Goal: Answer question/provide support: Share knowledge or assist other users

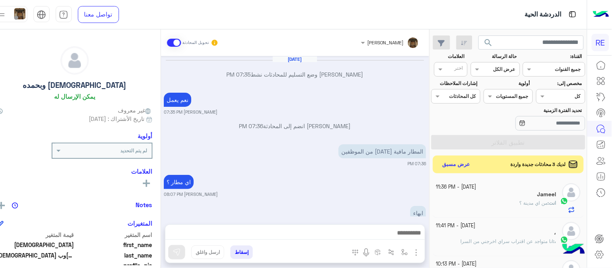
scroll to position [142, 0]
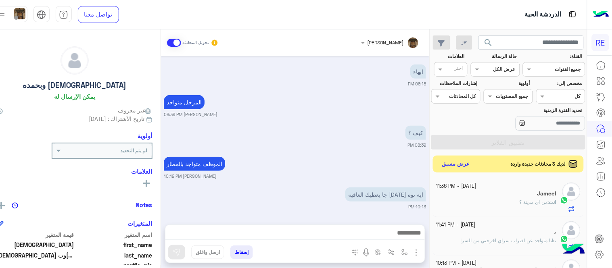
click at [464, 162] on button "عرض مسبق" at bounding box center [456, 164] width 34 height 11
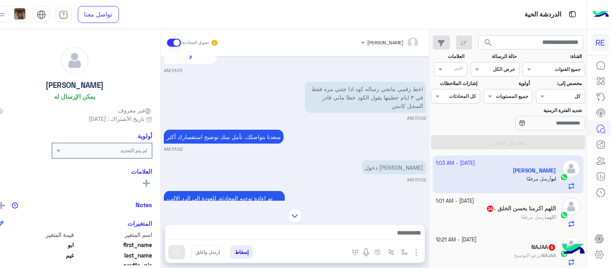
scroll to position [231, 0]
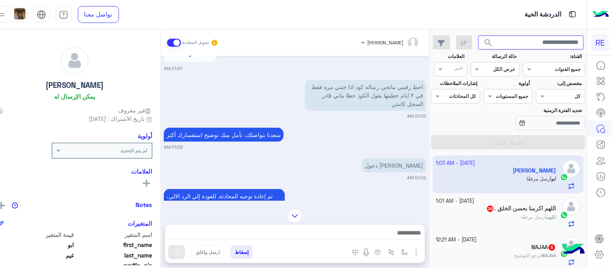
click at [516, 39] on input "text" at bounding box center [530, 42] width 105 height 15
paste input "*********"
click at [478, 35] on button "search" at bounding box center [488, 43] width 20 height 17
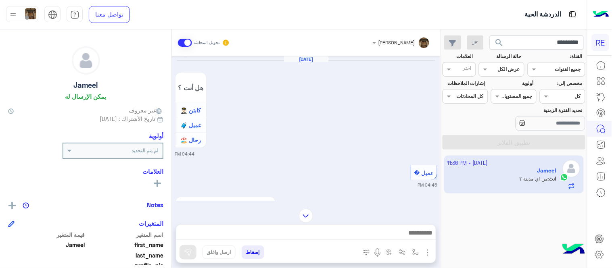
scroll to position [631, 0]
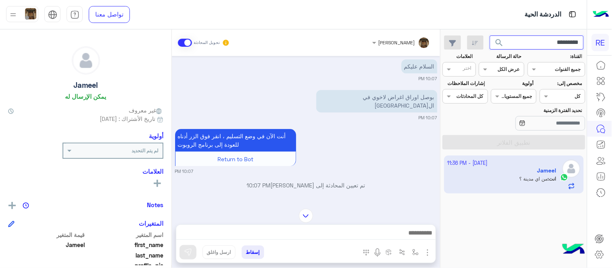
click at [537, 41] on input "*********" at bounding box center [536, 42] width 94 height 15
paste input "text"
type input "*********"
click at [489, 35] on button "search" at bounding box center [499, 43] width 20 height 17
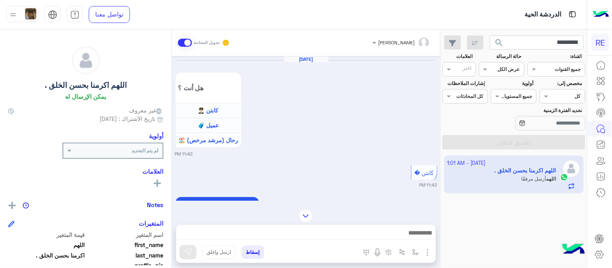
scroll to position [545, 0]
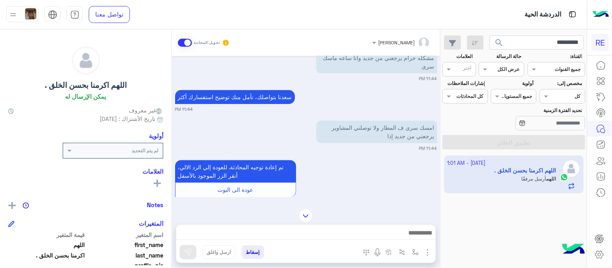
drag, startPoint x: 171, startPoint y: 119, endPoint x: 176, endPoint y: 128, distance: 10.6
click at [176, 128] on mat-drawer-container "[PERSON_NAME] تحويل المحادثة [DATE] هل أنت ؟ كابتن 👨🏻‍✈️ عميل 🧳 رحال (مرشد مرخص…" at bounding box center [220, 150] width 440 height 242
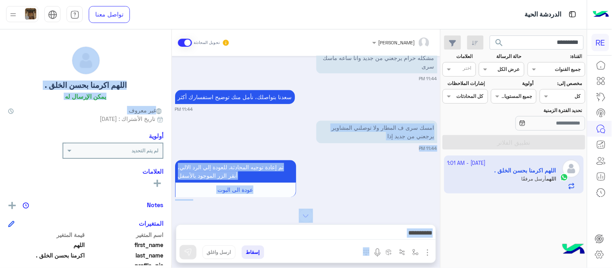
click at [176, 128] on div "[DATE] هل أنت ؟ كابتن 👨🏻‍✈️ عميل 🧳 رحال (مرشد مرخص) 🏖️ 11:42 PM كابتن � 11:42 P…" at bounding box center [306, 128] width 268 height 145
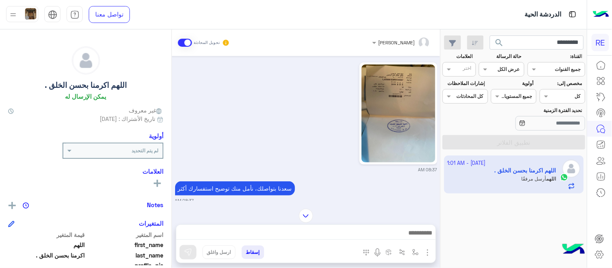
scroll to position [793, 0]
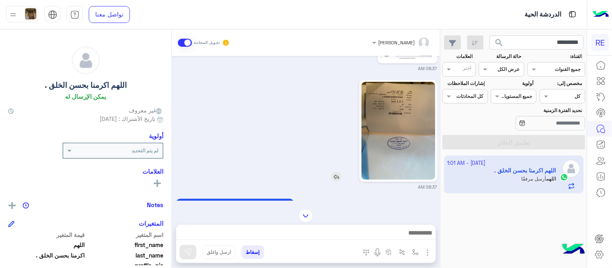
click at [401, 133] on img at bounding box center [397, 131] width 73 height 98
click at [531, 45] on input "*********" at bounding box center [536, 42] width 94 height 15
click at [489, 35] on button "search" at bounding box center [499, 43] width 20 height 17
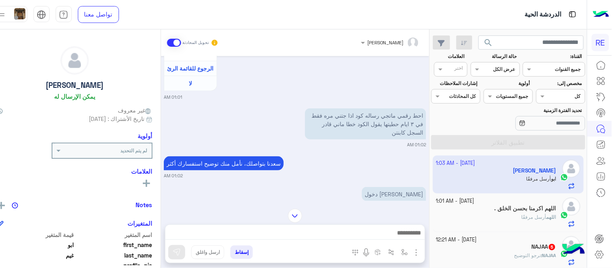
scroll to position [416, 0]
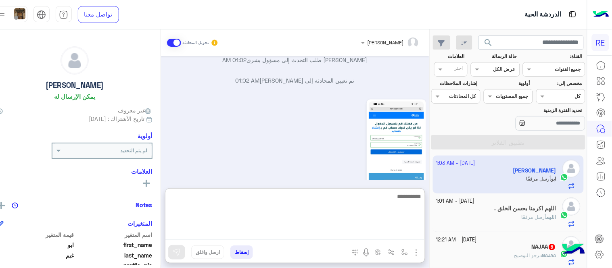
click at [316, 233] on textarea at bounding box center [294, 215] width 259 height 48
type textarea "**********"
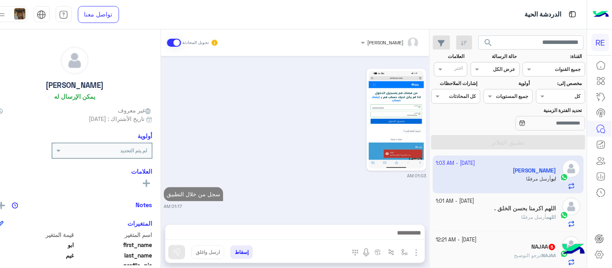
scroll to position [465, 0]
click at [525, 202] on div "[DATE] - 1:01 AM" at bounding box center [496, 202] width 120 height 8
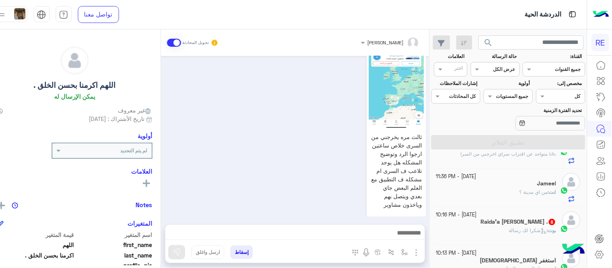
scroll to position [147, 0]
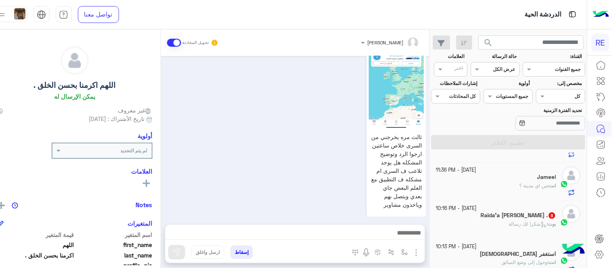
click at [490, 181] on div "Jameel" at bounding box center [496, 178] width 120 height 8
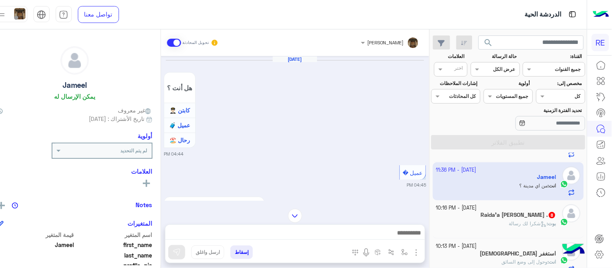
scroll to position [631, 0]
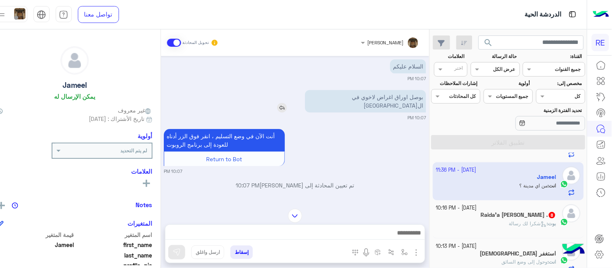
click at [287, 103] on img at bounding box center [282, 108] width 10 height 10
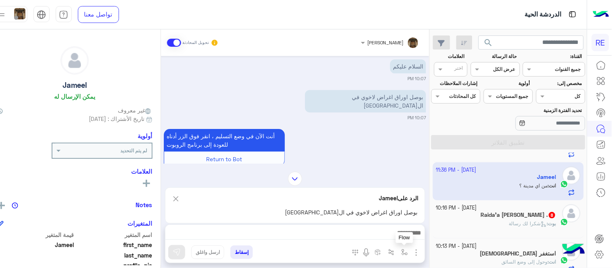
click at [408, 255] on img "button" at bounding box center [404, 252] width 6 height 6
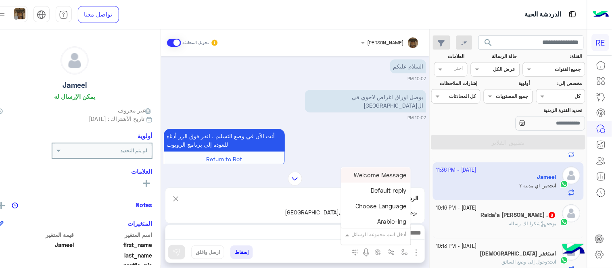
click at [394, 234] on input "text" at bounding box center [386, 233] width 41 height 7
type input "***"
click at [373, 205] on div "بيانات الطرد text" at bounding box center [381, 204] width 60 height 15
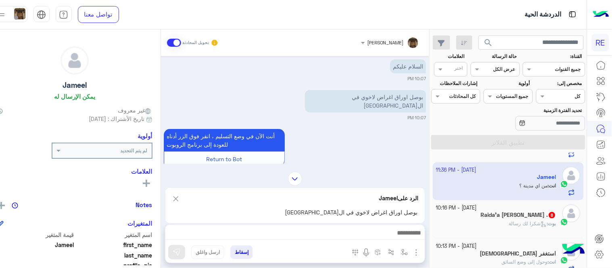
type textarea "**********"
click at [181, 253] on button at bounding box center [176, 252] width 17 height 15
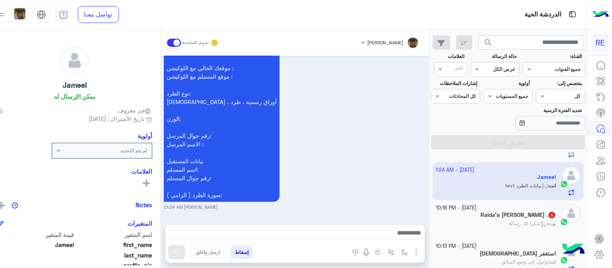
scroll to position [0, 0]
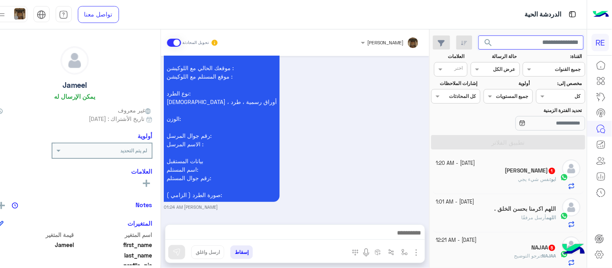
click at [527, 37] on input "text" at bounding box center [530, 42] width 105 height 15
paste input "*********"
type input "*********"
click at [478, 35] on button "search" at bounding box center [488, 43] width 20 height 17
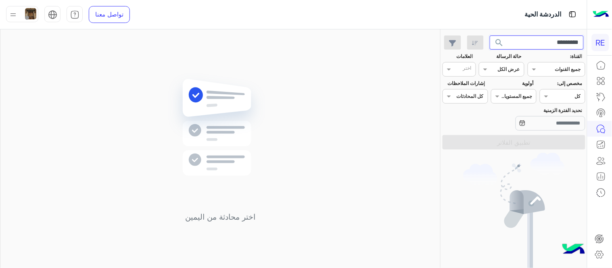
click at [545, 38] on input "*********" at bounding box center [536, 42] width 94 height 15
click at [489, 35] on button "search" at bounding box center [499, 43] width 20 height 17
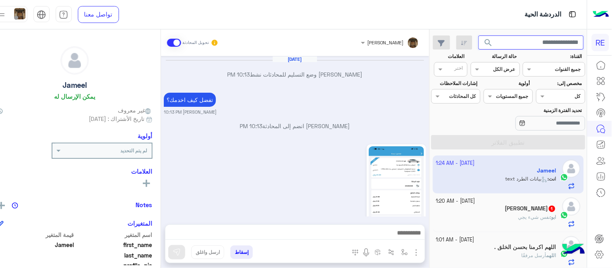
scroll to position [504, 0]
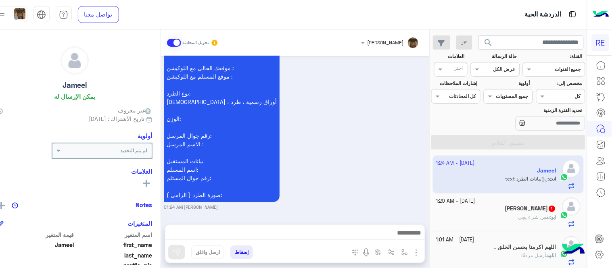
click at [480, 212] on div "[PERSON_NAME] 1" at bounding box center [496, 209] width 120 height 8
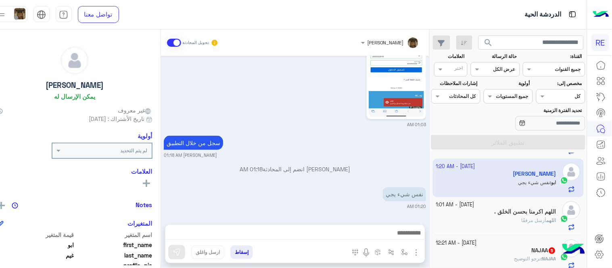
scroll to position [38, 0]
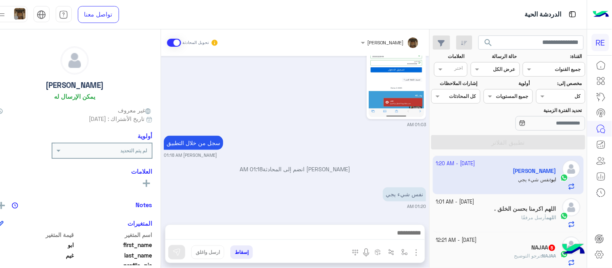
click at [474, 201] on small "[DATE] - 1:01 AM" at bounding box center [455, 202] width 38 height 8
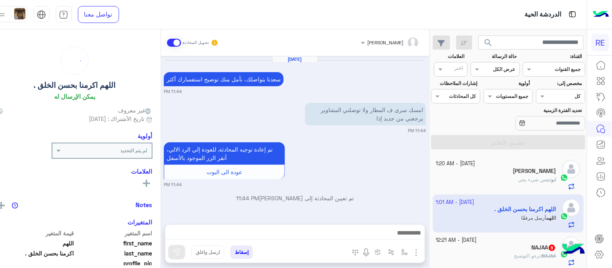
scroll to position [682, 0]
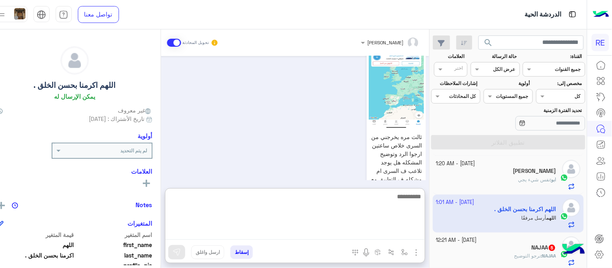
click at [317, 231] on textarea at bounding box center [294, 215] width 259 height 48
type textarea "**********"
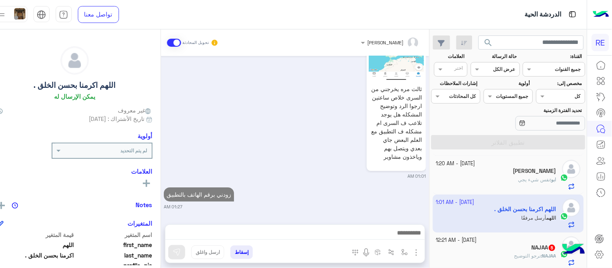
click at [345, 160] on div "[DATE] [PERSON_NAME] بتواصلك، نأمل منك توضيح استفسارك أكثر 11:44 PM امسك سرى ف …" at bounding box center [295, 136] width 268 height 160
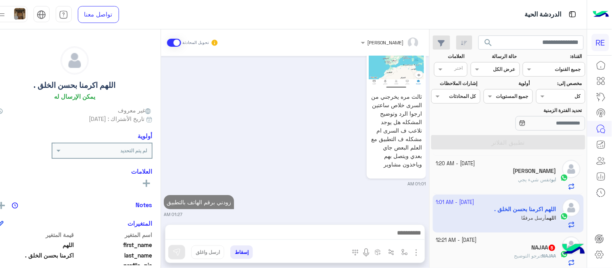
scroll to position [712, 0]
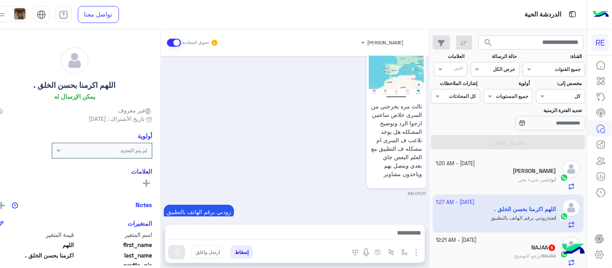
click at [481, 256] on div "NAJAA : نرجو التوضيح" at bounding box center [496, 259] width 120 height 14
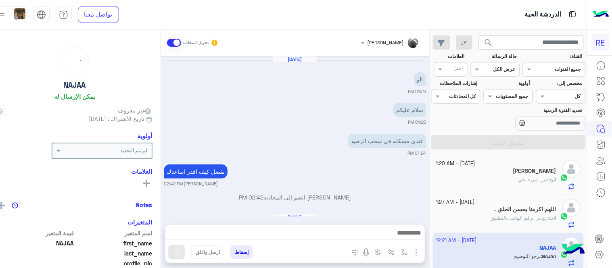
scroll to position [450, 0]
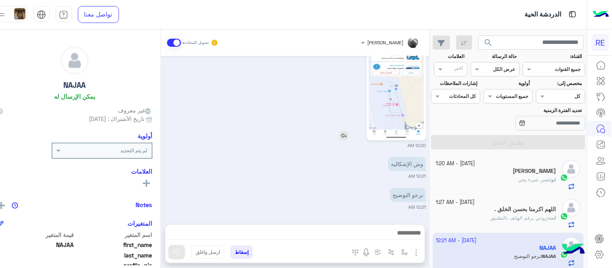
click at [398, 89] on img at bounding box center [395, 89] width 55 height 98
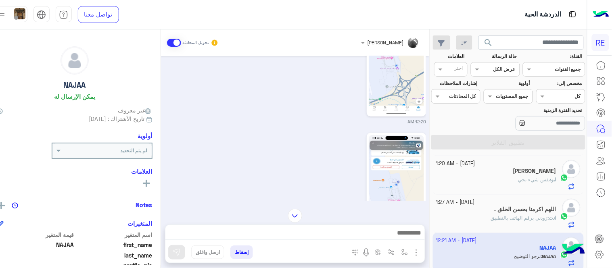
scroll to position [219, 0]
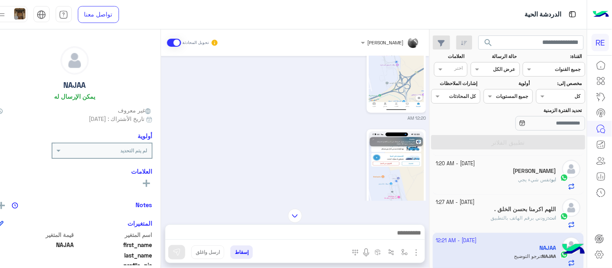
click at [409, 157] on img at bounding box center [395, 180] width 55 height 98
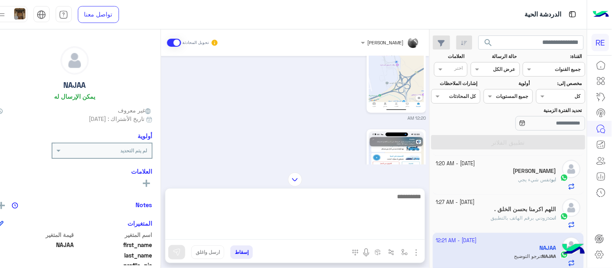
click at [300, 234] on textarea at bounding box center [294, 215] width 259 height 48
type textarea "**********"
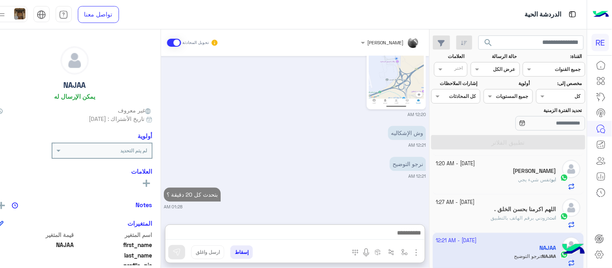
click at [352, 156] on div "[DATE] الو 01:23 PM سلام عليكم 01:23 PM عندي مشكله في سحب الرصيد 01:24 PM تفضل …" at bounding box center [295, 136] width 268 height 160
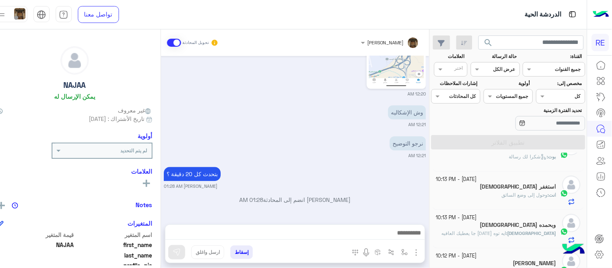
scroll to position [211, 0]
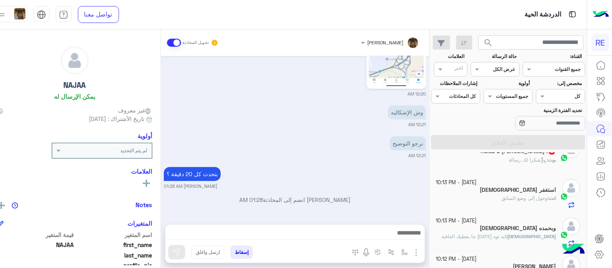
click at [487, 159] on div "بوت : شكرا لك رسالة" at bounding box center [496, 163] width 120 height 14
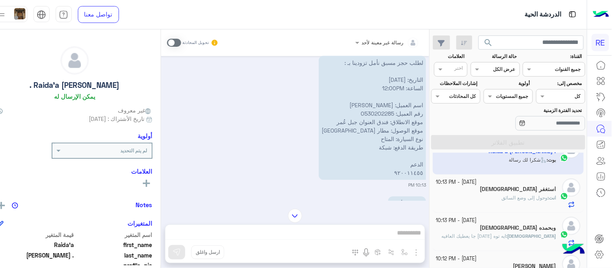
scroll to position [499, 0]
click at [181, 43] on span at bounding box center [174, 43] width 14 height 8
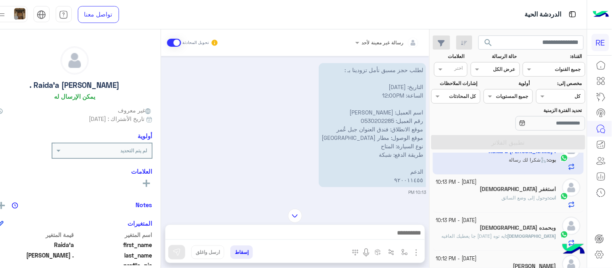
scroll to position [492, 0]
click at [300, 178] on img at bounding box center [296, 180] width 10 height 10
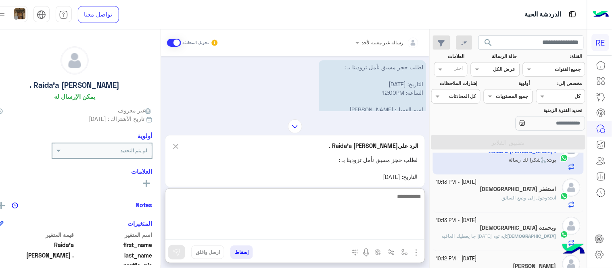
click at [371, 238] on textarea at bounding box center [294, 215] width 259 height 48
type textarea "*"
type textarea "**********"
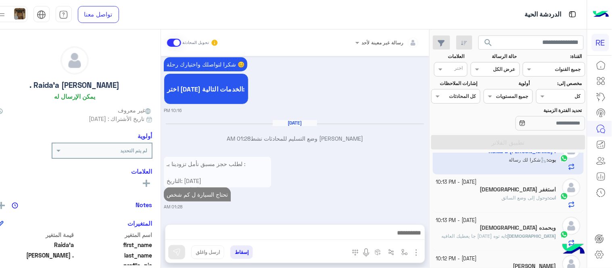
click at [360, 162] on div "لطلب حجز مسبق نأمل تزودينا بـ : التاريخ: [DATE] الساعة: 12:00PM اسم العميل: Rai…" at bounding box center [295, 182] width 262 height 55
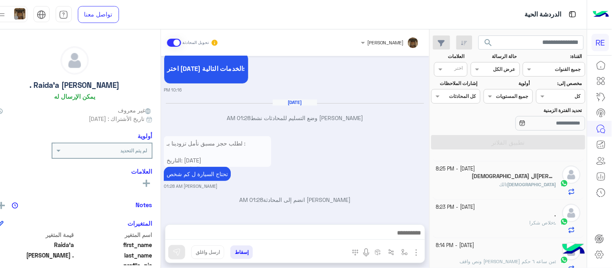
scroll to position [0, 0]
